Goal: Information Seeking & Learning: Learn about a topic

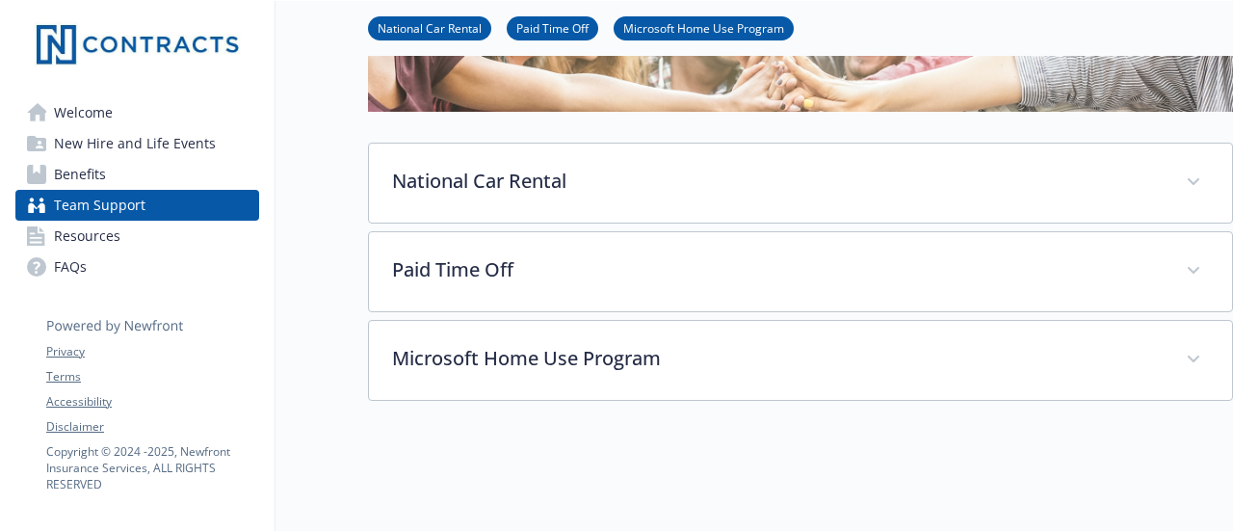
scroll to position [229, 0]
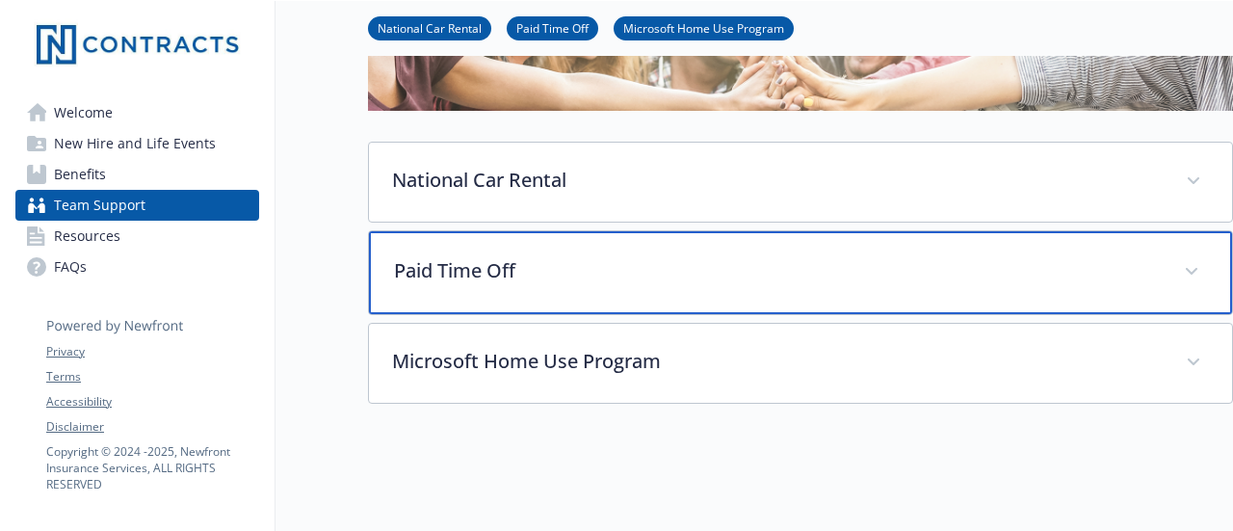
click at [678, 244] on div "Paid Time Off" at bounding box center [800, 272] width 863 height 83
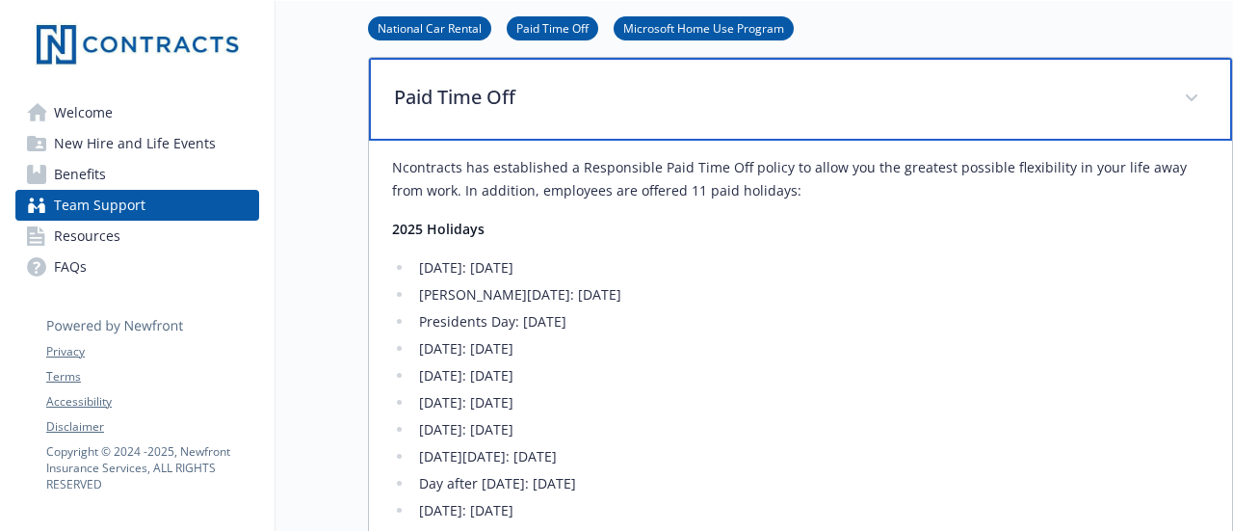
scroll to position [460, 0]
